Goal: Task Accomplishment & Management: Manage account settings

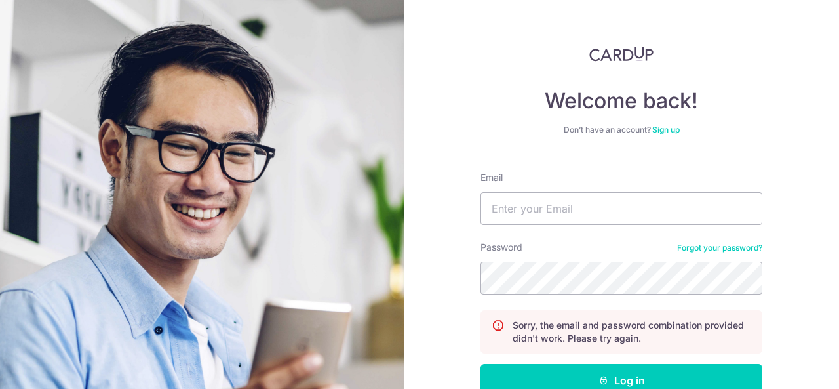
click at [567, 332] on p "Sorry, the email and password combination provided didn't work. Please try agai…" at bounding box center [632, 332] width 239 height 26
click at [560, 213] on input "Email" at bounding box center [622, 208] width 282 height 33
type input "[EMAIL_ADDRESS][DOMAIN_NAME]"
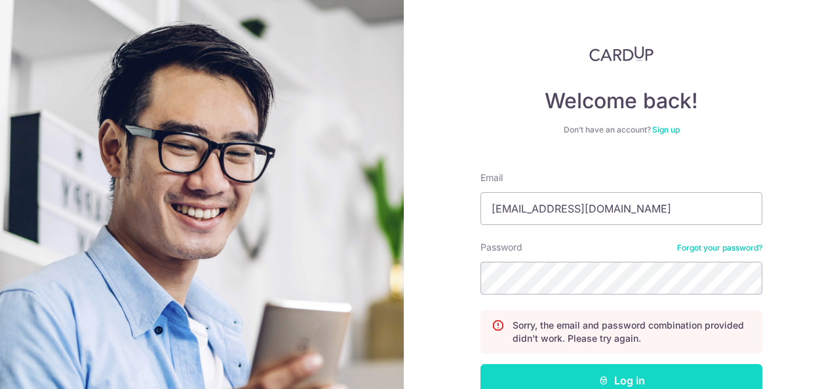
click at [560, 374] on button "Log in" at bounding box center [622, 380] width 282 height 33
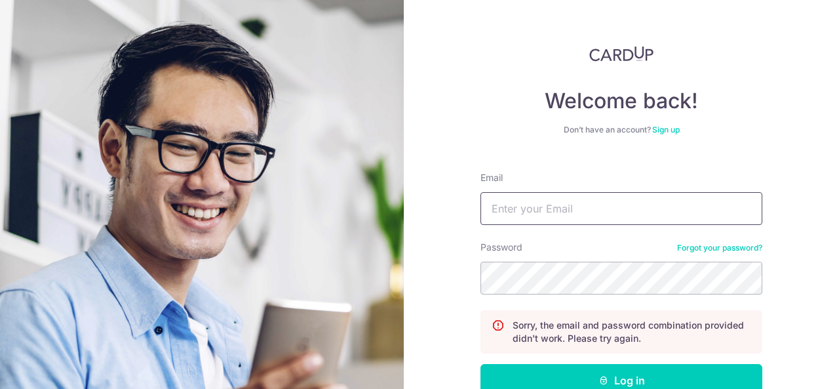
click at [559, 209] on input "Email" at bounding box center [622, 208] width 282 height 33
type input "karenlim@hotmail.sg"
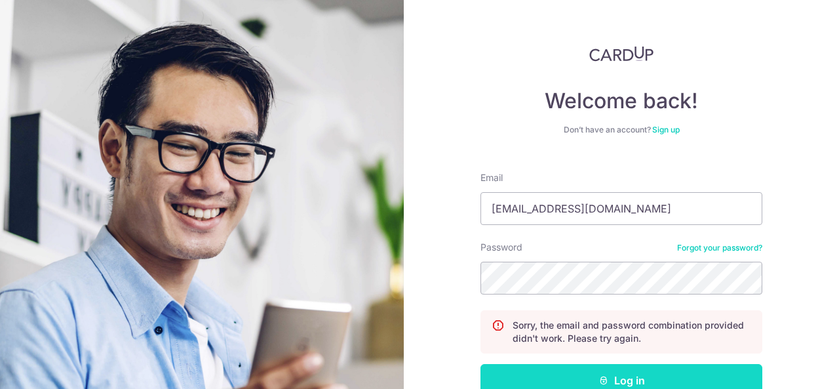
click at [625, 378] on button "Log in" at bounding box center [622, 380] width 282 height 33
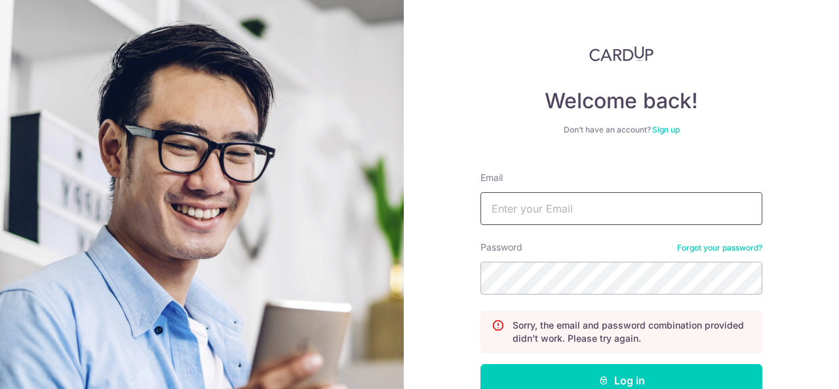
click at [594, 203] on input "Email" at bounding box center [622, 208] width 282 height 33
type input "[EMAIL_ADDRESS][DOMAIN_NAME]"
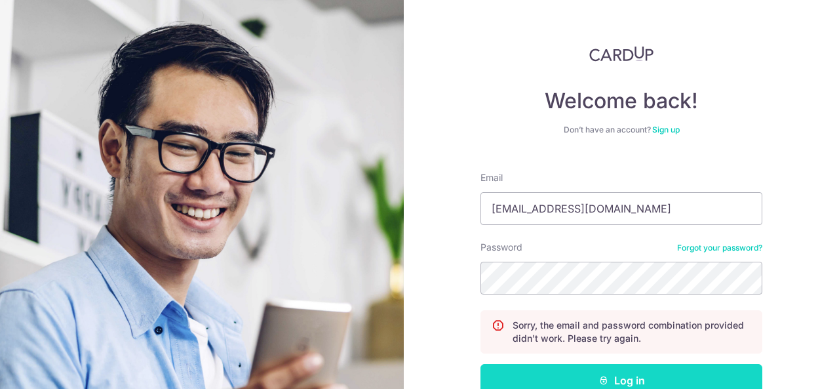
click at [547, 382] on button "Log in" at bounding box center [622, 380] width 282 height 33
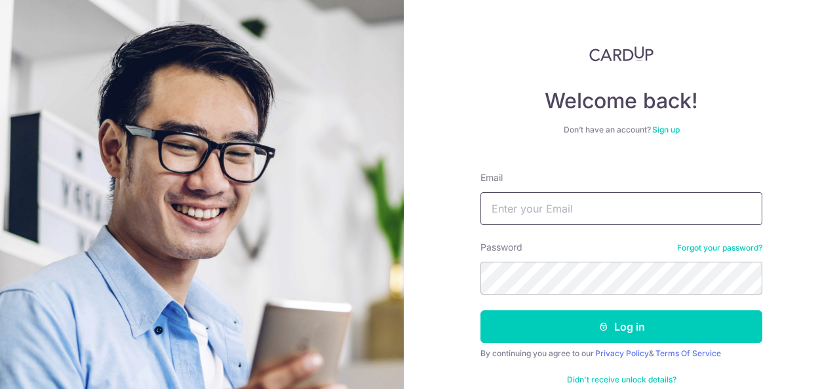
click at [605, 195] on input "Email" at bounding box center [622, 208] width 282 height 33
type input "karenlim@hotmail.sg"
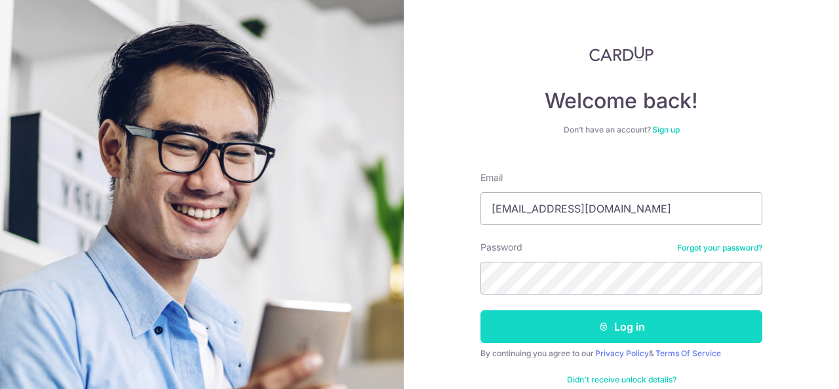
click at [569, 318] on button "Log in" at bounding box center [622, 326] width 282 height 33
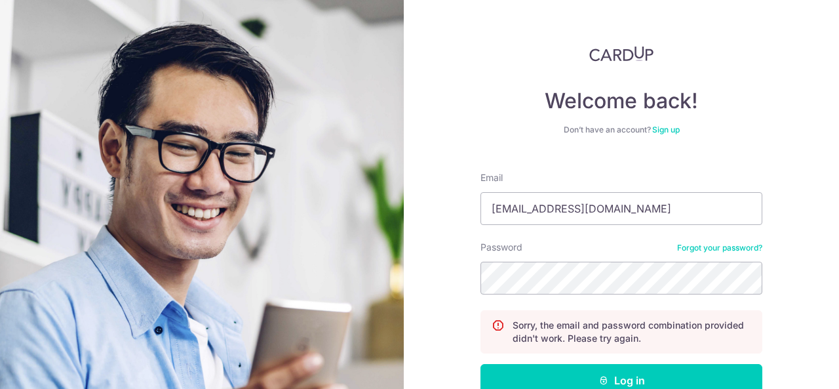
type input "karenlim@hotmail.sg"
click at [685, 247] on link "Forgot your password?" at bounding box center [719, 248] width 85 height 10
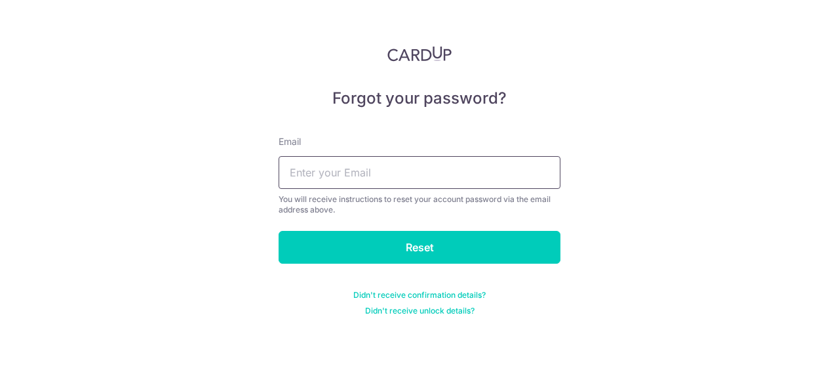
click at [471, 174] on input "text" at bounding box center [420, 172] width 282 height 33
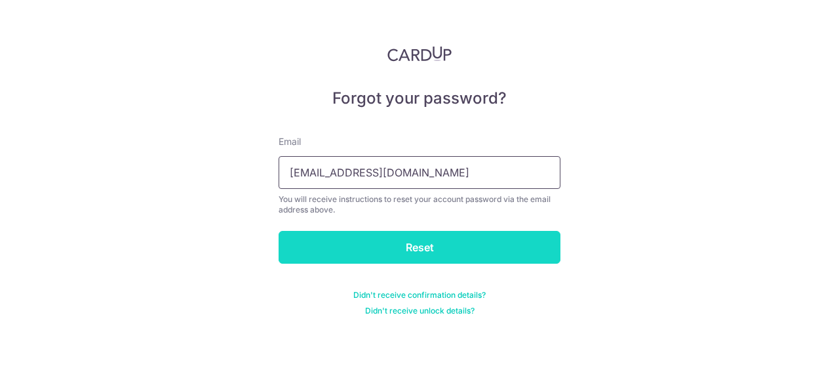
type input "karenlim@hotmail.sg"
click at [431, 247] on input "Reset" at bounding box center [420, 247] width 282 height 33
